Goal: Task Accomplishment & Management: Manage account settings

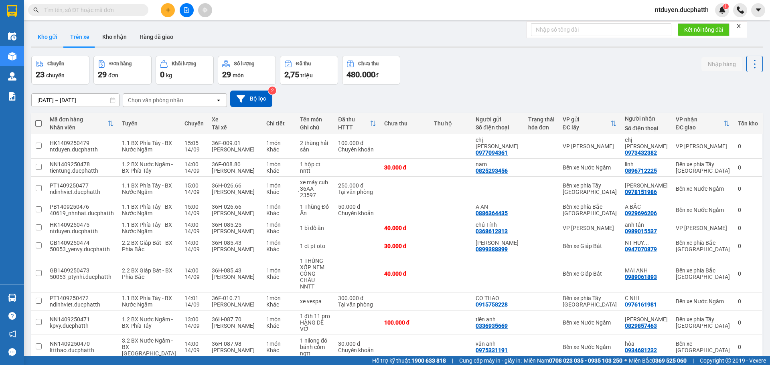
click at [43, 40] on button "Kho gửi" at bounding box center [47, 36] width 32 height 19
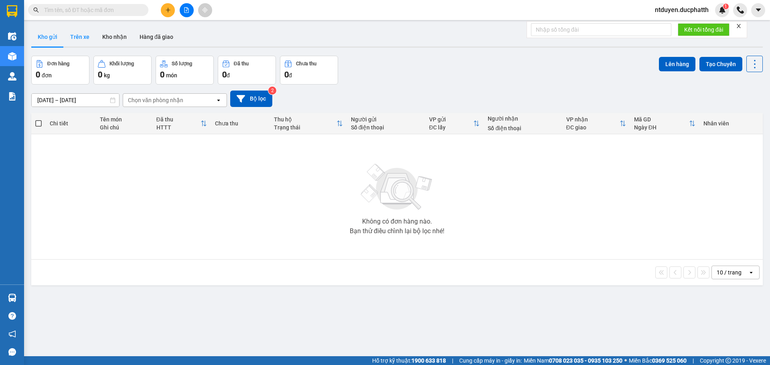
click at [84, 38] on button "Trên xe" at bounding box center [80, 36] width 32 height 19
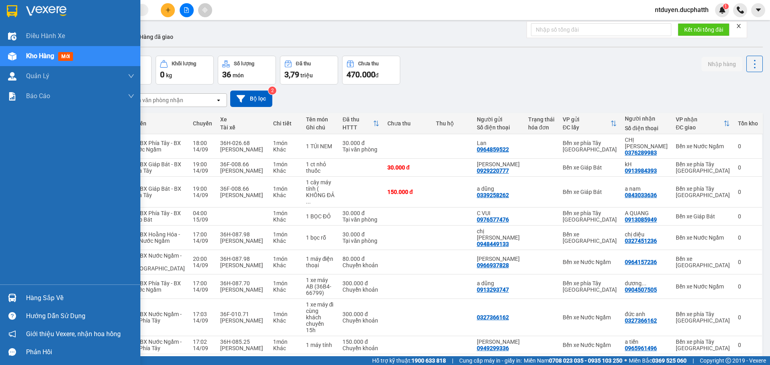
click at [28, 303] on div "Hàng sắp về" at bounding box center [80, 298] width 108 height 12
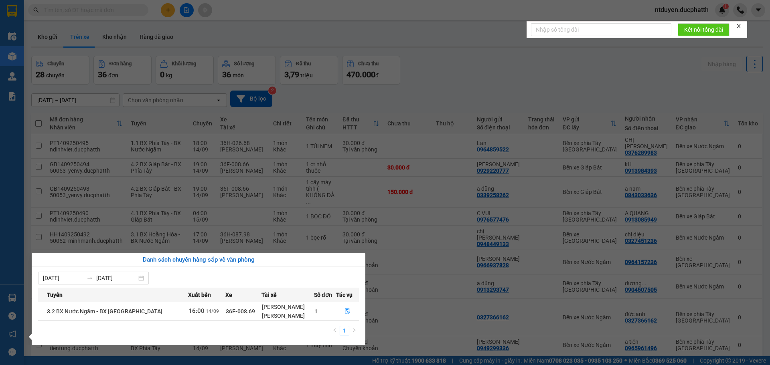
click at [323, 217] on section "Kết quả tìm kiếm ( 0 ) Bộ lọc No Data ntduyen.ducphatth 1 Điều hành xe Kho hàng…" at bounding box center [385, 182] width 770 height 365
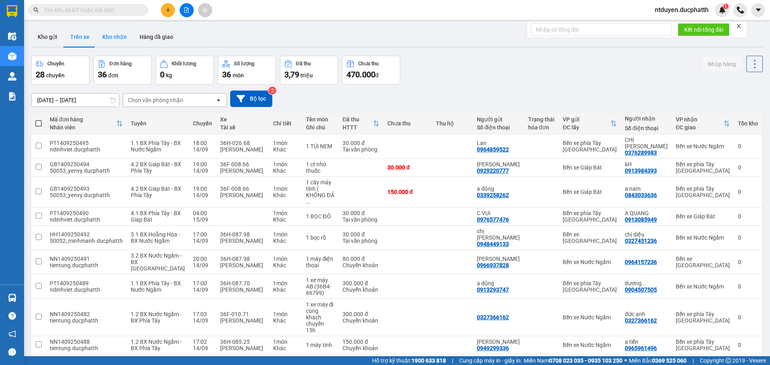
click at [118, 34] on button "Kho nhận" at bounding box center [114, 36] width 37 height 19
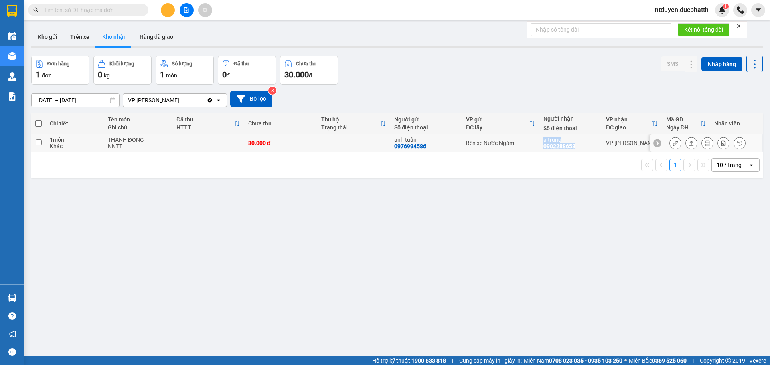
drag, startPoint x: 534, startPoint y: 148, endPoint x: 575, endPoint y: 149, distance: 40.9
click at [575, 149] on tr "1 món Khác THANH ĐỒNG NNTT 30.000 đ anh tuấn 0976994586 Bến xe Nước Ngầm a trun…" at bounding box center [396, 143] width 731 height 18
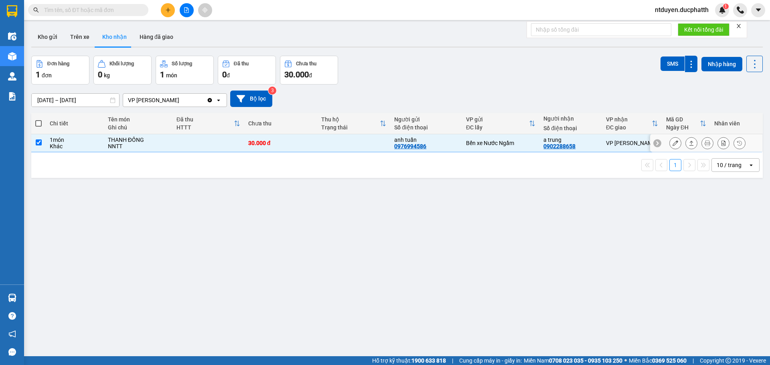
click at [577, 144] on div "a trung 0902288658" at bounding box center [570, 143] width 55 height 13
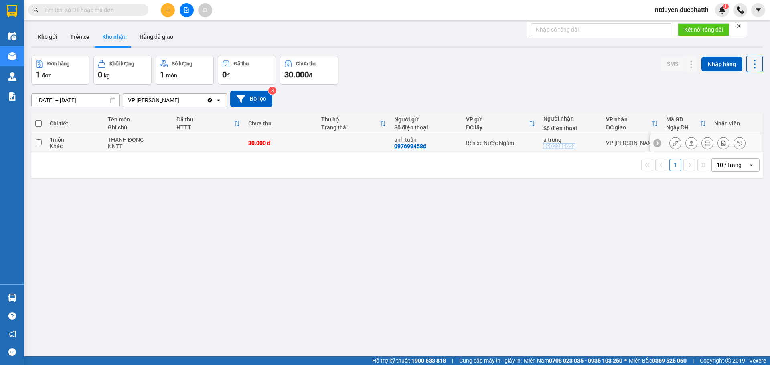
drag, startPoint x: 540, startPoint y: 146, endPoint x: 573, endPoint y: 148, distance: 33.0
click at [573, 148] on div "a trung 0902288658" at bounding box center [570, 143] width 55 height 13
checkbox input "true"
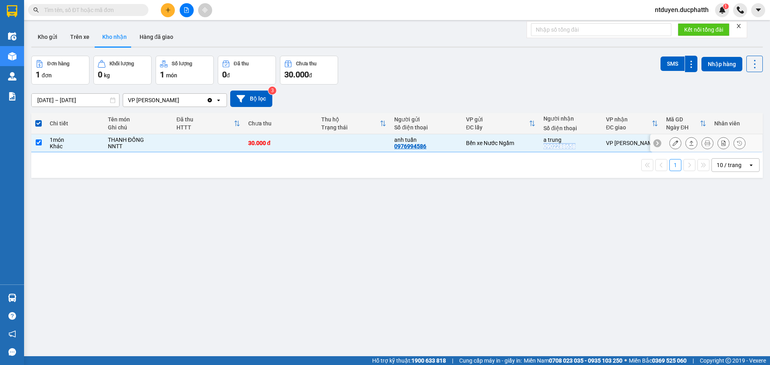
copy div "0902288658"
click at [672, 143] on icon at bounding box center [675, 143] width 6 height 6
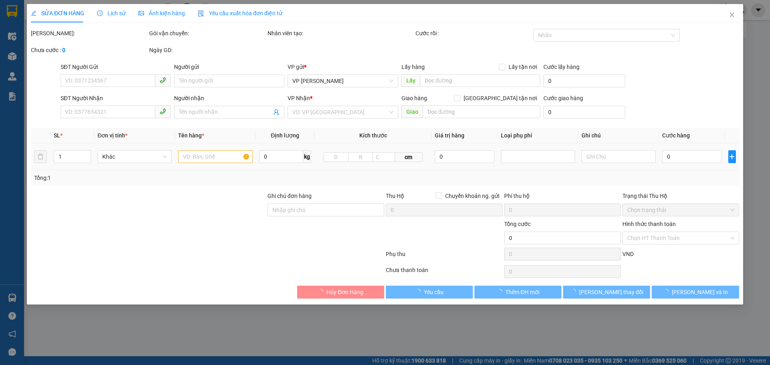
type input "0976994586"
type input "anh tuấn"
type input "0902288658"
type input "a trung"
type input "30.000"
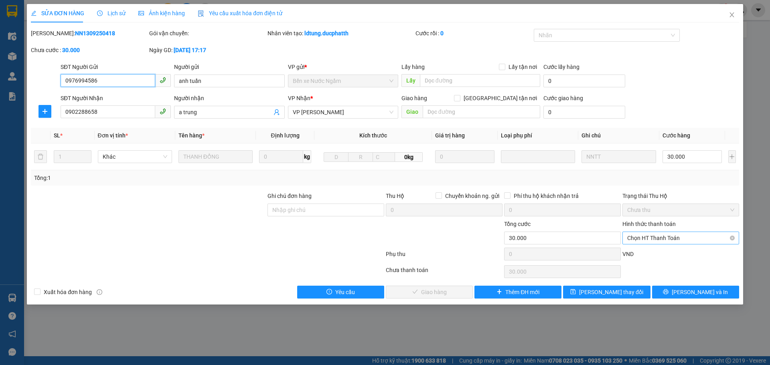
click at [643, 239] on span "Chọn HT Thanh Toán" at bounding box center [680, 238] width 107 height 12
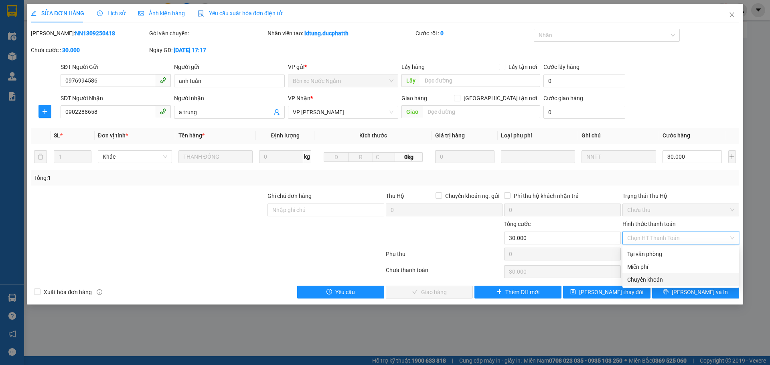
drag, startPoint x: 653, startPoint y: 278, endPoint x: 492, endPoint y: 247, distance: 164.1
click at [653, 278] on div "Chuyển khoản" at bounding box center [680, 279] width 107 height 9
type input "0"
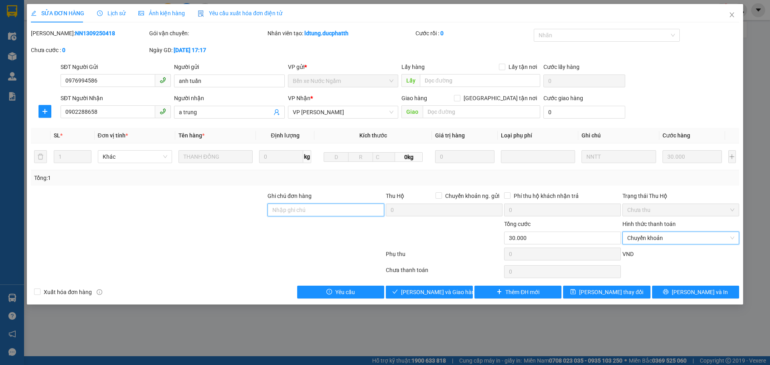
click at [302, 214] on input "Ghi chú đơn hàng" at bounding box center [325, 210] width 117 height 13
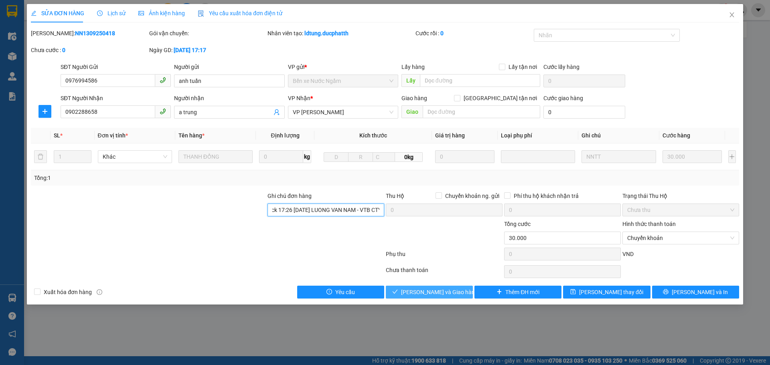
type input "ck 17:26 [DATE] LUONG VAN NAM - VTB CTY"
click at [448, 297] on button "[PERSON_NAME] và Giao hàng" at bounding box center [429, 292] width 87 height 13
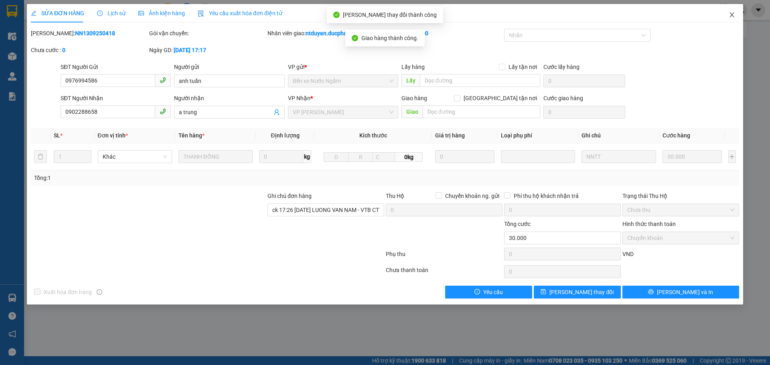
click at [733, 12] on span "Close" at bounding box center [731, 15] width 22 height 22
